Goal: Task Accomplishment & Management: Use online tool/utility

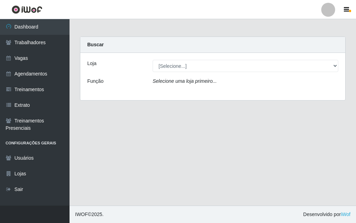
click at [200, 67] on select "[Selecione...] A fazendinha" at bounding box center [246, 66] width 186 height 12
select select "70"
click at [153, 60] on select "[Selecione...] A fazendinha" at bounding box center [246, 66] width 186 height 12
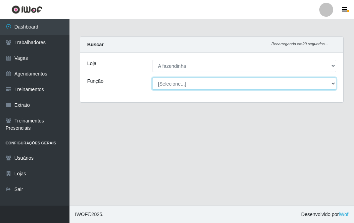
click at [197, 83] on select "[Selecione...] ASG ASG + ASG ++ Balconista Embalador Embalador + Embalador ++ O…" at bounding box center [244, 84] width 184 height 12
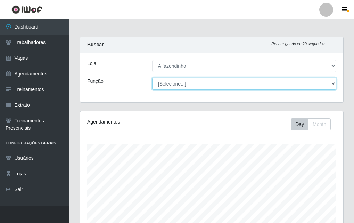
scroll to position [144, 263]
select select "79"
click at [152, 78] on select "[Selecione...] ASG ASG + ASG ++ Balconista Embalador Embalador + Embalador ++ O…" at bounding box center [244, 84] width 184 height 12
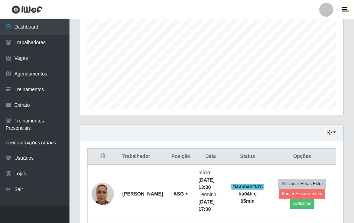
scroll to position [173, 0]
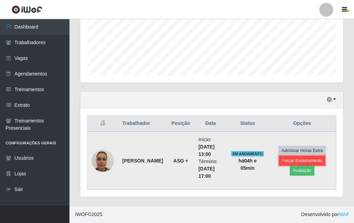
click at [294, 162] on button "Forçar Encerramento" at bounding box center [302, 161] width 47 height 10
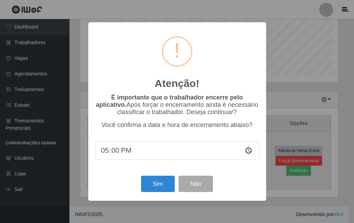
scroll to position [144, 260]
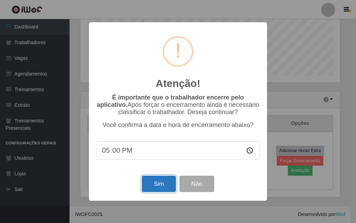
click at [159, 185] on button "Sim" at bounding box center [159, 184] width 34 height 16
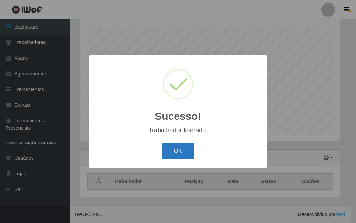
click at [176, 151] on button "OK" at bounding box center [178, 151] width 32 height 16
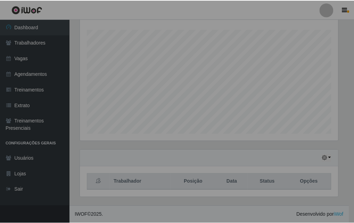
scroll to position [144, 263]
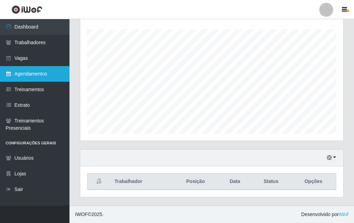
click at [45, 72] on link "Agendamentos" at bounding box center [35, 74] width 70 height 16
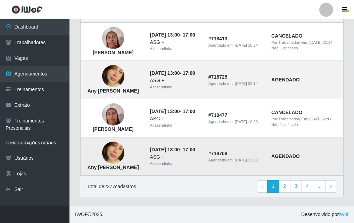
scroll to position [532, 0]
click at [286, 183] on link "2" at bounding box center [285, 186] width 12 height 13
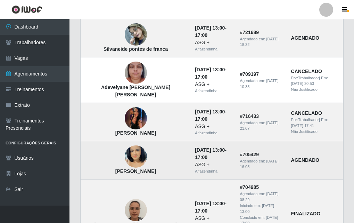
scroll to position [174, 0]
